Goal: Check status: Check status

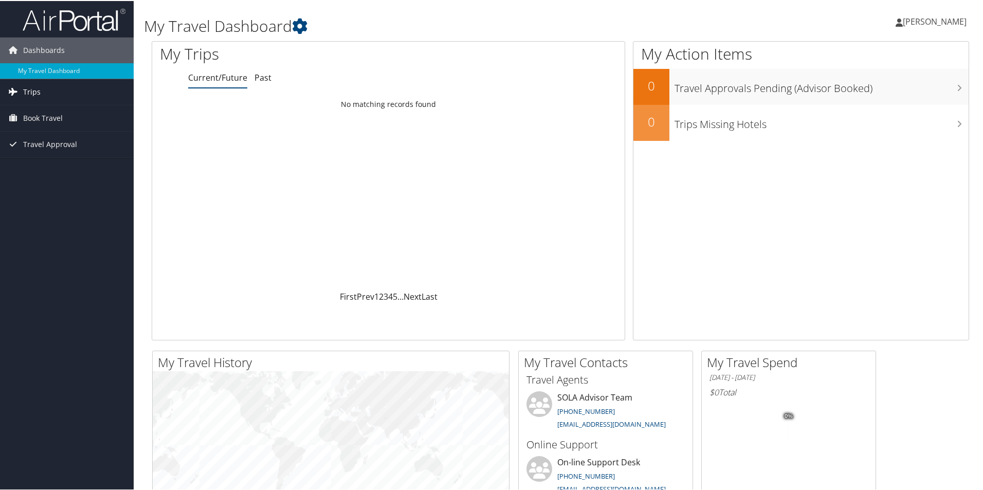
click at [65, 86] on link "Trips" at bounding box center [67, 91] width 134 height 26
click at [70, 114] on link "Current/Future Trips" at bounding box center [67, 111] width 134 height 15
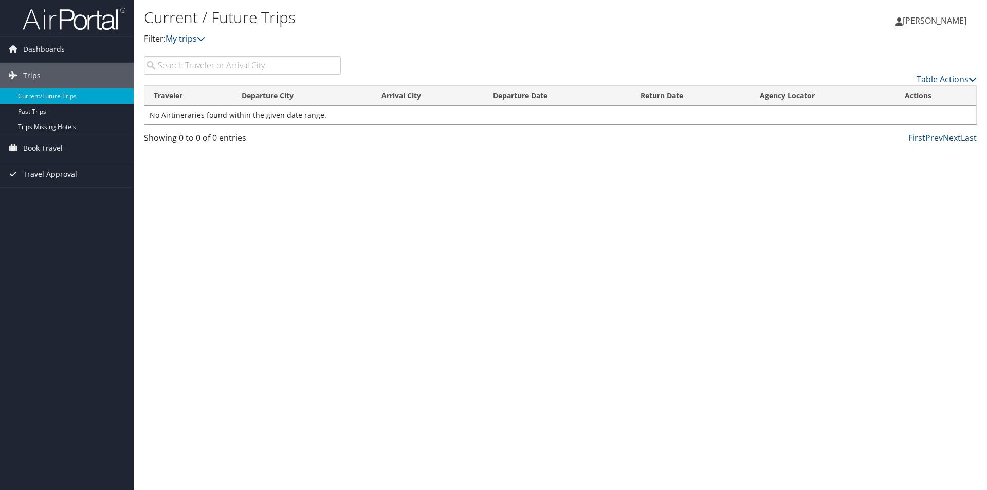
click at [70, 177] on span "Travel Approval" at bounding box center [50, 174] width 54 height 26
click at [48, 233] on link "Approvals (Beta)" at bounding box center [67, 240] width 134 height 15
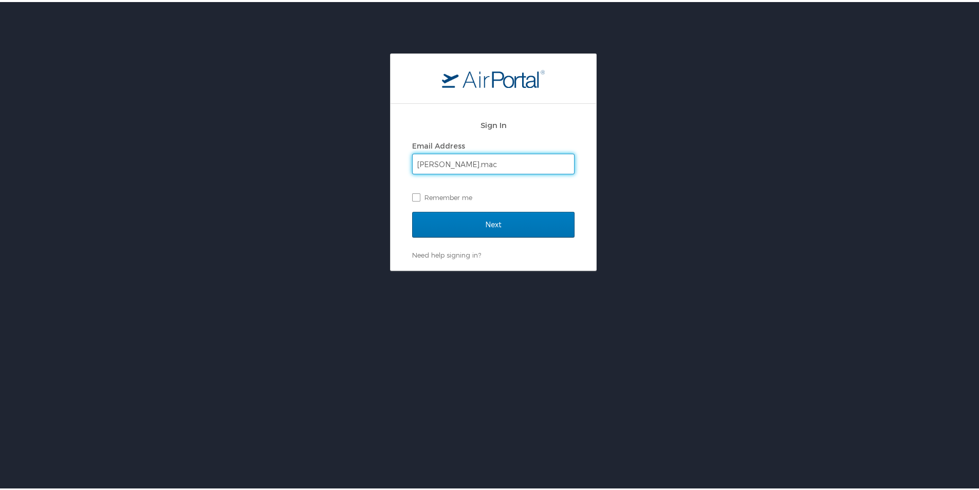
type input "alan.machen@la.gov"
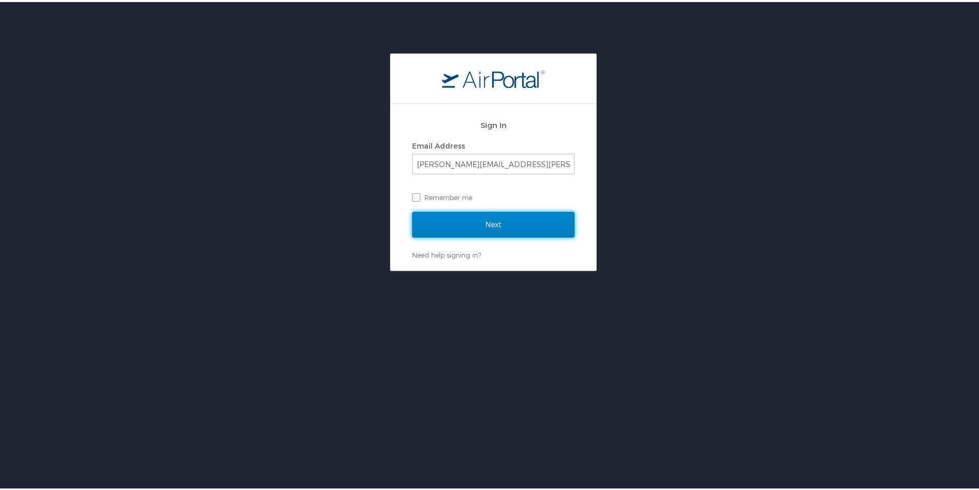
click at [412, 210] on input "Next" at bounding box center [493, 223] width 162 height 26
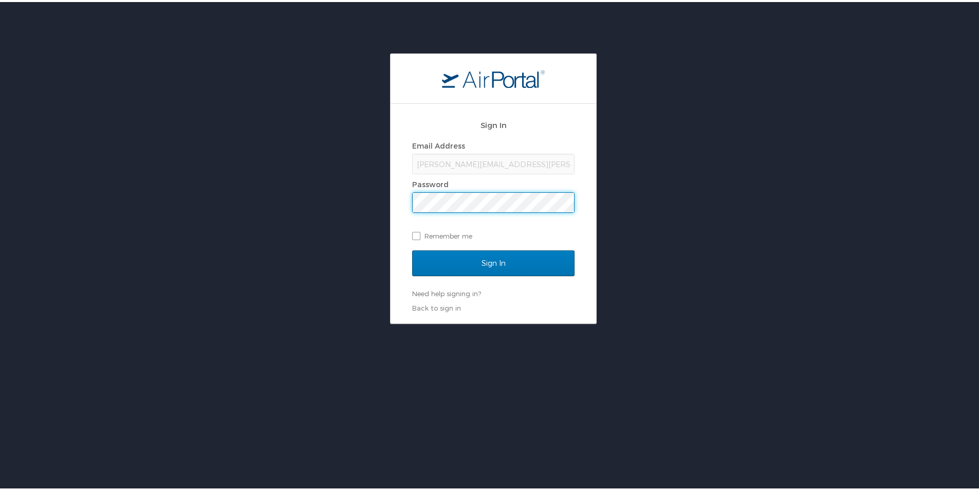
click at [412, 248] on input "Sign In" at bounding box center [493, 261] width 162 height 26
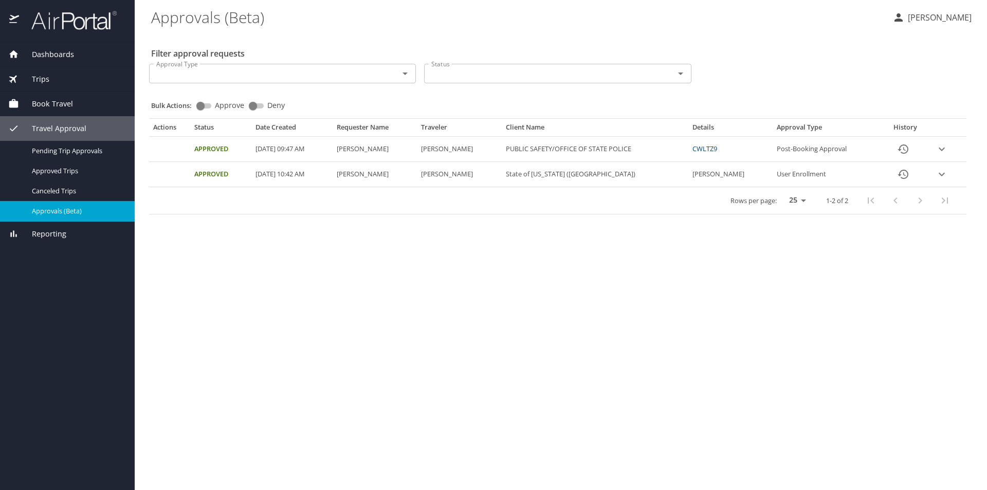
click at [945, 151] on icon "expand row" at bounding box center [942, 149] width 12 height 12
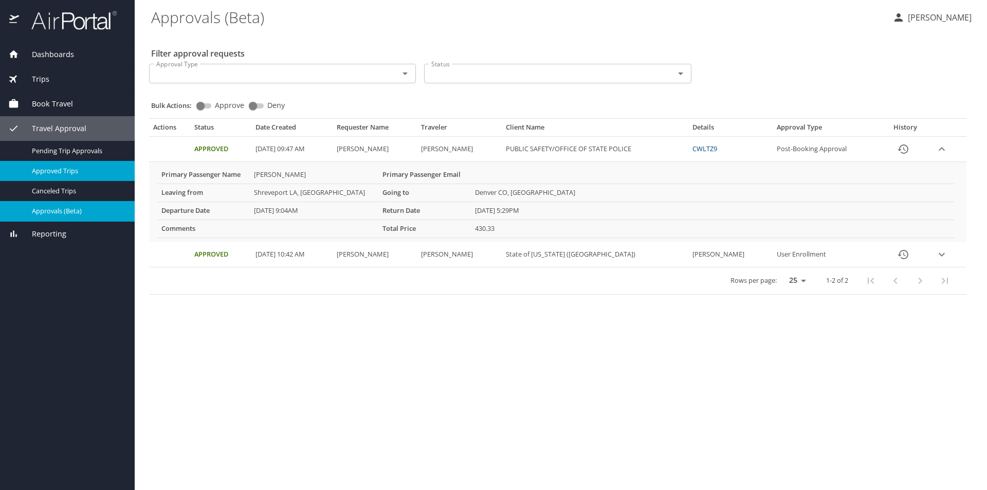
click at [72, 166] on span "Approved Trips" at bounding box center [77, 171] width 90 height 10
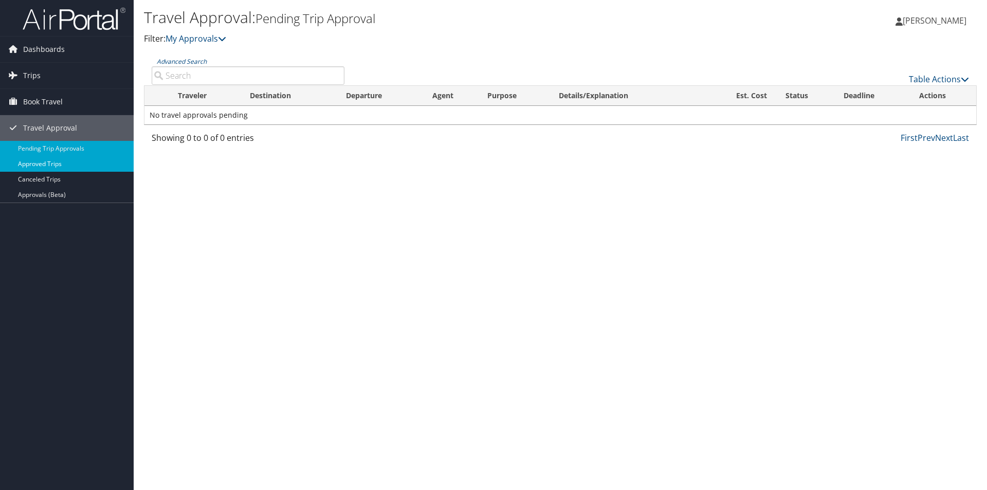
click at [76, 166] on link "Approved Trips" at bounding box center [67, 163] width 134 height 15
